Goal: Task Accomplishment & Management: Manage account settings

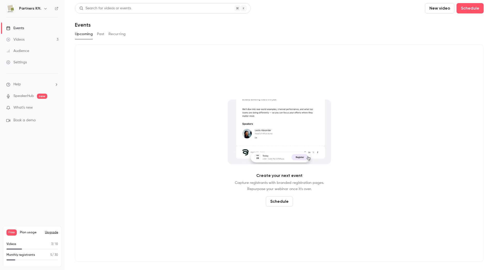
click at [44, 7] on icon "button" at bounding box center [45, 8] width 4 height 4
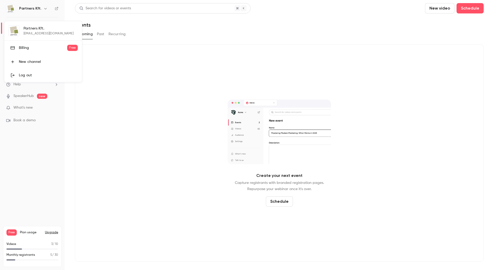
click at [194, 39] on div at bounding box center [247, 135] width 494 height 270
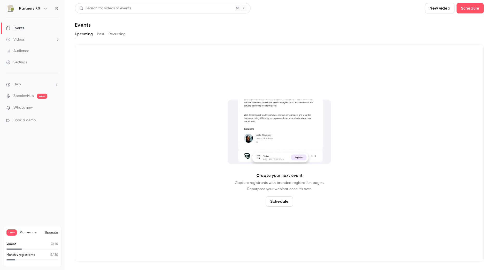
click at [43, 8] on icon "button" at bounding box center [45, 8] width 4 height 4
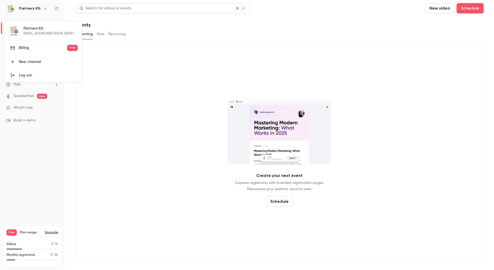
click at [125, 75] on div at bounding box center [247, 135] width 494 height 270
click at [21, 62] on div "Settings" at bounding box center [16, 62] width 21 height 5
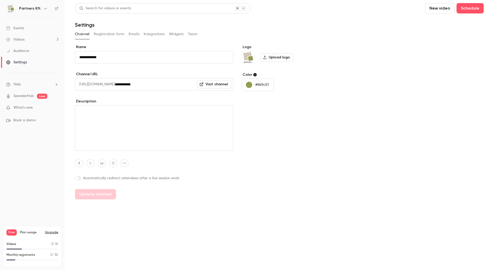
click at [18, 146] on nav "Partners Kft. Events Videos 3 Audience Settings Help SpeakerHub new What's new …" at bounding box center [32, 135] width 65 height 270
click at [30, 151] on nav "Partners Kft. Events Videos 3 Audience Settings Help SpeakerHub new What's new …" at bounding box center [32, 135] width 65 height 270
click at [21, 62] on div "Settings" at bounding box center [16, 62] width 21 height 5
click at [105, 34] on button "Registration form" at bounding box center [109, 34] width 31 height 8
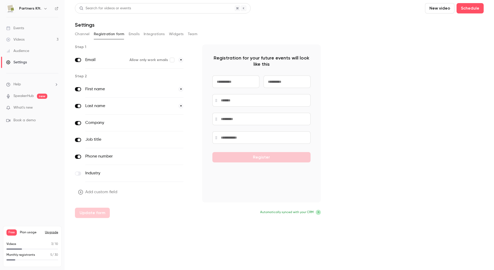
click at [245, 81] on input at bounding box center [235, 81] width 47 height 12
type input "*****"
type input "******"
type input "**********"
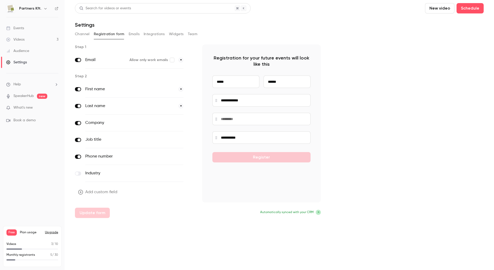
type input "**********"
click at [133, 33] on button "Emails" at bounding box center [134, 34] width 11 height 8
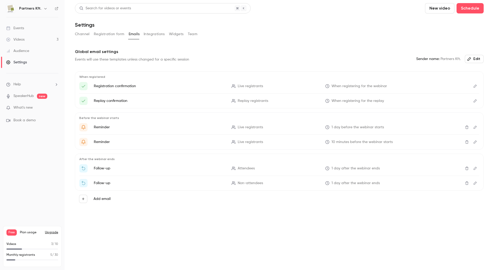
click at [153, 34] on button "Integrations" at bounding box center [154, 34] width 21 height 8
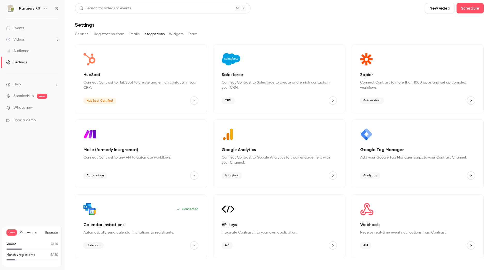
click at [176, 34] on button "Widgets" at bounding box center [176, 34] width 15 height 8
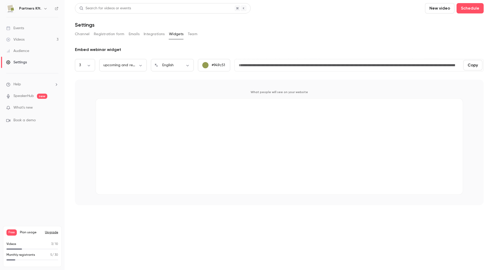
click at [192, 34] on button "Team" at bounding box center [193, 34] width 10 height 8
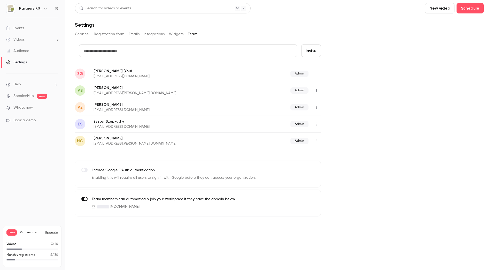
click at [79, 71] on span "ZG" at bounding box center [80, 74] width 6 height 6
click at [79, 73] on span "ZG" at bounding box center [80, 74] width 6 height 6
click at [81, 72] on span "ZG" at bounding box center [80, 74] width 6 height 6
click at [80, 73] on span "ZG" at bounding box center [80, 74] width 6 height 6
click at [105, 72] on p "Zsolt Gönczi (You)" at bounding box center [156, 70] width 127 height 5
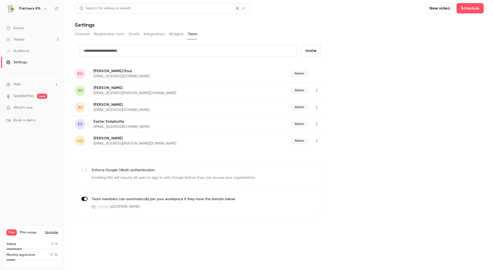
click at [122, 71] on span "(You)" at bounding box center [126, 70] width 9 height 5
click at [104, 75] on p "g.zs@partners.hu" at bounding box center [156, 76] width 127 height 5
click at [80, 72] on span "ZG" at bounding box center [80, 74] width 6 height 6
click at [111, 34] on button "Registration form" at bounding box center [109, 34] width 31 height 8
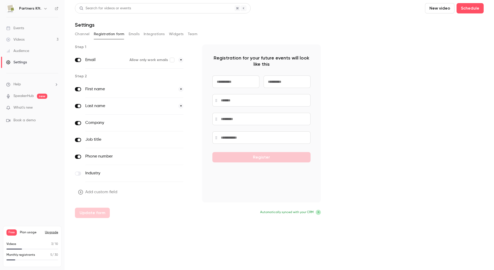
click at [79, 33] on button "Channel" at bounding box center [82, 34] width 15 height 8
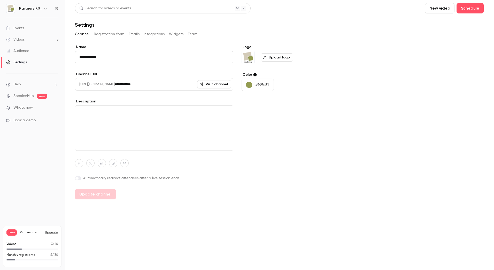
click at [102, 33] on button "Registration form" at bounding box center [109, 34] width 31 height 8
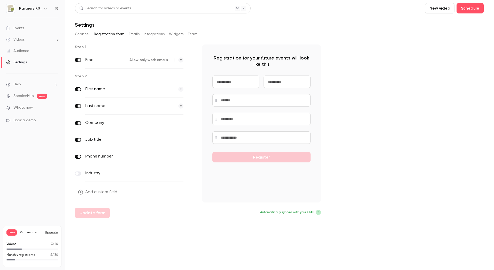
click at [44, 8] on icon "button" at bounding box center [45, 8] width 4 height 4
click at [169, 248] on div at bounding box center [247, 135] width 494 height 270
click at [22, 39] on div "Videos" at bounding box center [15, 39] width 18 height 5
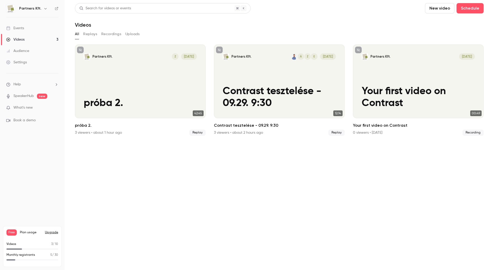
click at [21, 107] on span "What's new" at bounding box center [22, 107] width 19 height 5
click at [109, 213] on div at bounding box center [247, 135] width 494 height 270
click at [22, 95] on link "SpeakerHub" at bounding box center [23, 95] width 20 height 5
click at [16, 50] on div "Audience" at bounding box center [17, 50] width 23 height 5
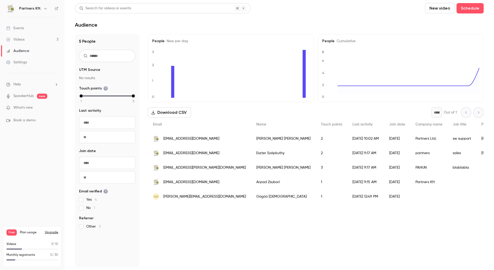
click at [18, 39] on div "Videos" at bounding box center [15, 39] width 18 height 5
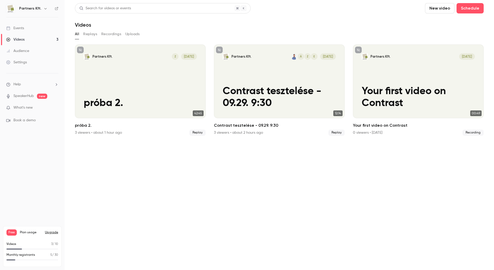
click at [18, 28] on div "Events" at bounding box center [15, 28] width 18 height 5
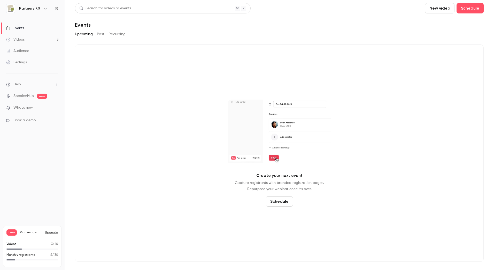
click at [100, 35] on button "Past" at bounding box center [100, 34] width 7 height 8
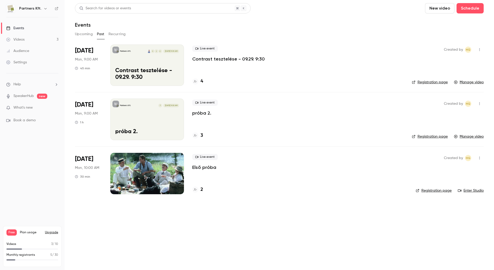
click at [120, 33] on button "Recurring" at bounding box center [116, 34] width 17 height 8
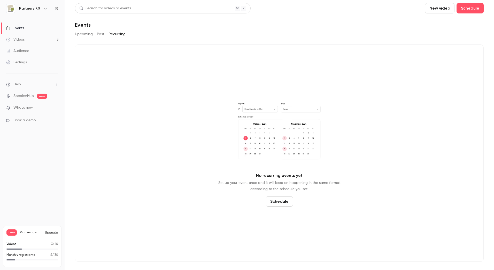
click at [84, 34] on button "Upcoming" at bounding box center [84, 34] width 18 height 8
click at [22, 61] on div "Settings" at bounding box center [16, 62] width 21 height 5
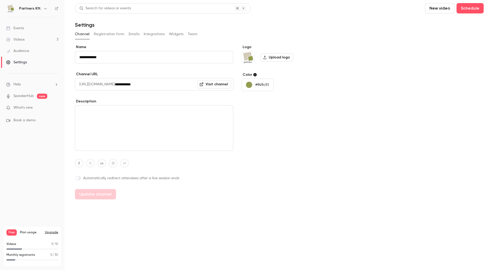
drag, startPoint x: 24, startPoint y: 0, endPoint x: 333, endPoint y: 81, distance: 319.4
click at [333, 81] on div "**********" at bounding box center [279, 121] width 409 height 155
click at [56, 9] on icon at bounding box center [57, 9] width 4 height 4
click at [19, 28] on div "Events" at bounding box center [15, 28] width 18 height 5
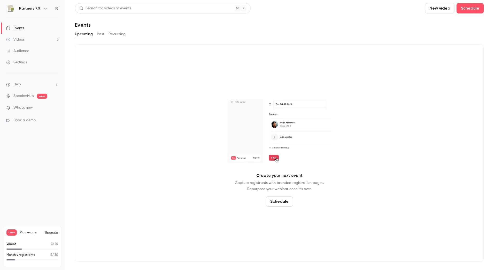
click at [44, 8] on icon "button" at bounding box center [45, 8] width 4 height 4
click at [29, 30] on div "Partners Kft. g.zs@partners.hu Billing Free New channel Log out" at bounding box center [42, 51] width 77 height 61
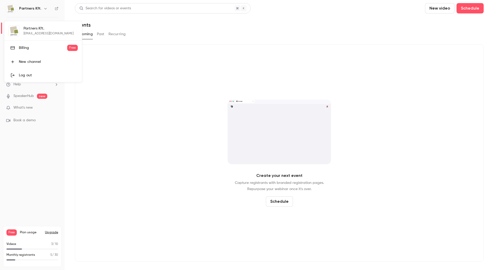
click at [15, 30] on div "Partners Kft. g.zs@partners.hu Billing Free New channel Log out" at bounding box center [42, 51] width 77 height 61
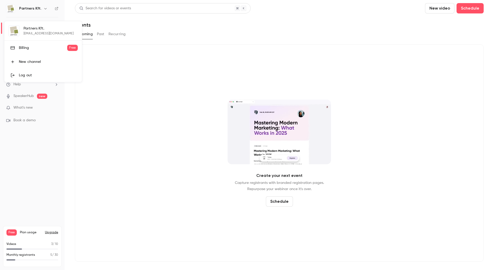
click at [15, 30] on div "Partners Kft. g.zs@partners.hu Billing Free New channel Log out" at bounding box center [42, 51] width 77 height 61
click at [33, 30] on div "Partners Kft. g.zs@partners.hu Billing Free New channel Log out" at bounding box center [42, 51] width 77 height 61
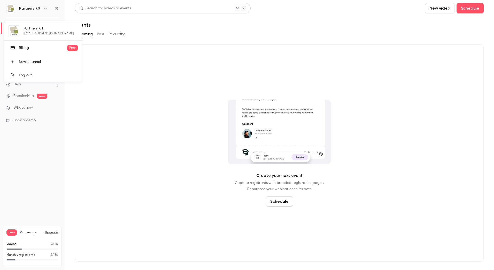
click at [12, 29] on div "Partners Kft. g.zs@partners.hu Billing Free New channel Log out" at bounding box center [42, 51] width 77 height 61
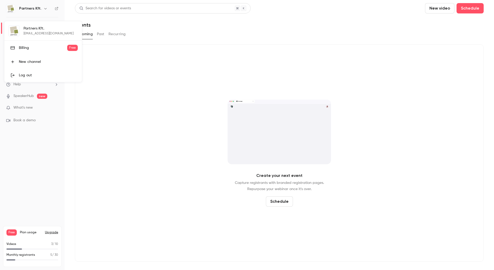
click at [42, 30] on div "Partners Kft. g.zs@partners.hu Billing Free New channel Log out" at bounding box center [42, 51] width 77 height 61
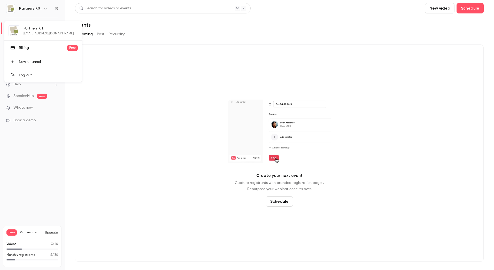
click at [21, 31] on div "Partners Kft. g.zs@partners.hu Billing Free New channel Log out" at bounding box center [42, 51] width 77 height 61
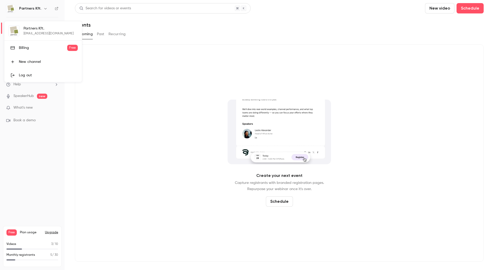
click at [49, 32] on div "Partners Kft. g.zs@partners.hu Billing Free New channel Log out" at bounding box center [42, 51] width 77 height 61
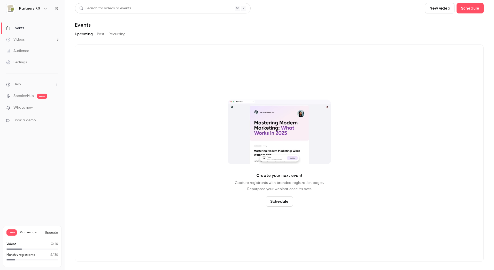
click at [23, 61] on div "Settings" at bounding box center [16, 62] width 21 height 5
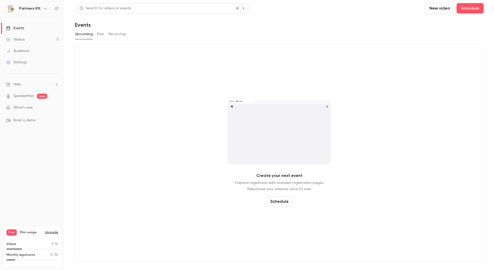
click at [44, 7] on icon "button" at bounding box center [45, 8] width 4 height 4
click at [27, 74] on div "Log out" at bounding box center [48, 75] width 59 height 5
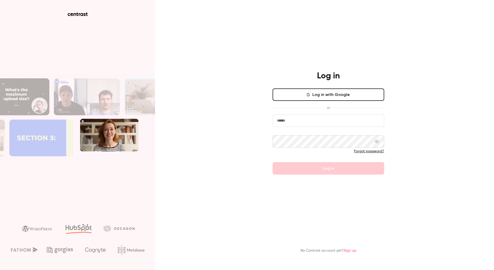
click at [295, 124] on input "email" at bounding box center [328, 120] width 112 height 12
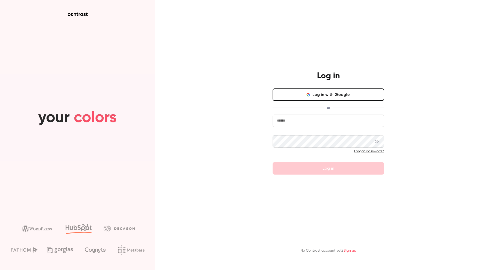
type input "**********"
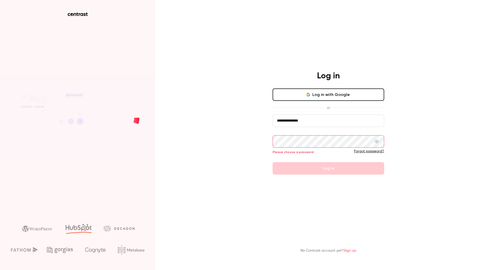
click at [377, 153] on link "Forgot password?" at bounding box center [369, 151] width 30 height 4
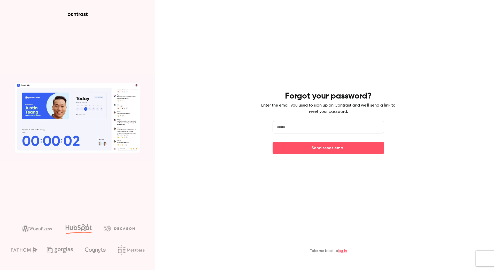
click at [295, 127] on input "email" at bounding box center [328, 127] width 112 height 12
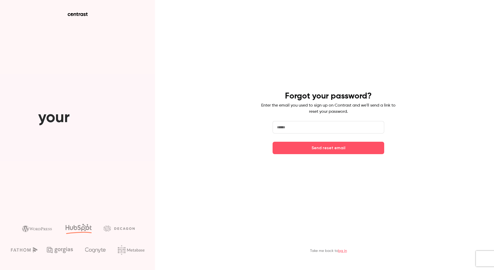
type input "**********"
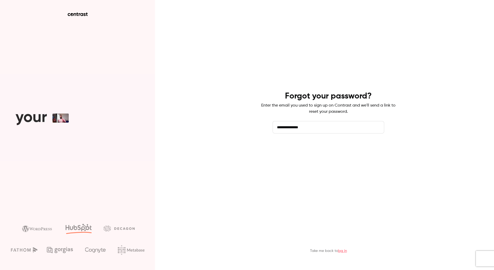
click at [340, 148] on button "Send reset email" at bounding box center [328, 148] width 112 height 12
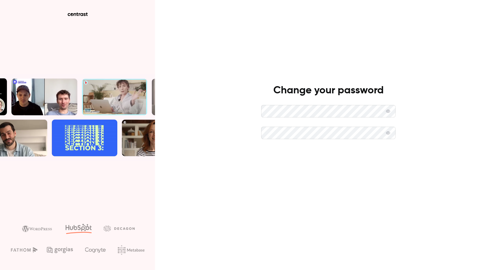
click at [325, 154] on button "Set new password" at bounding box center [328, 154] width 134 height 12
